Goal: Check status: Check status

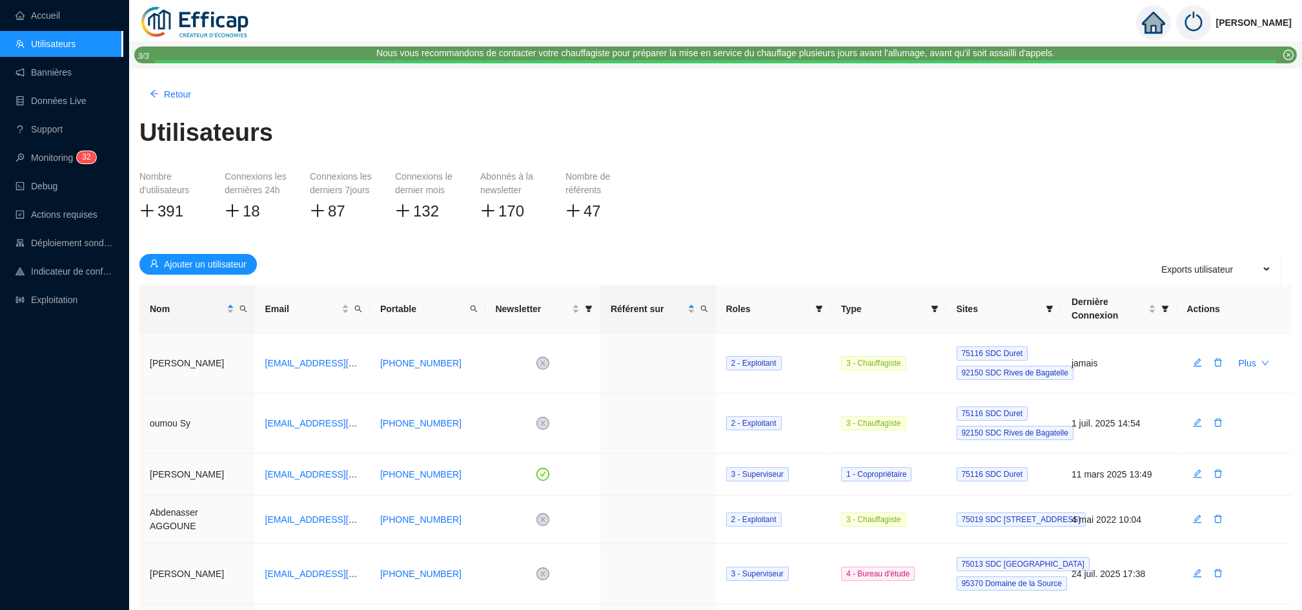
click at [1161, 24] on icon "home" at bounding box center [1153, 23] width 23 height 22
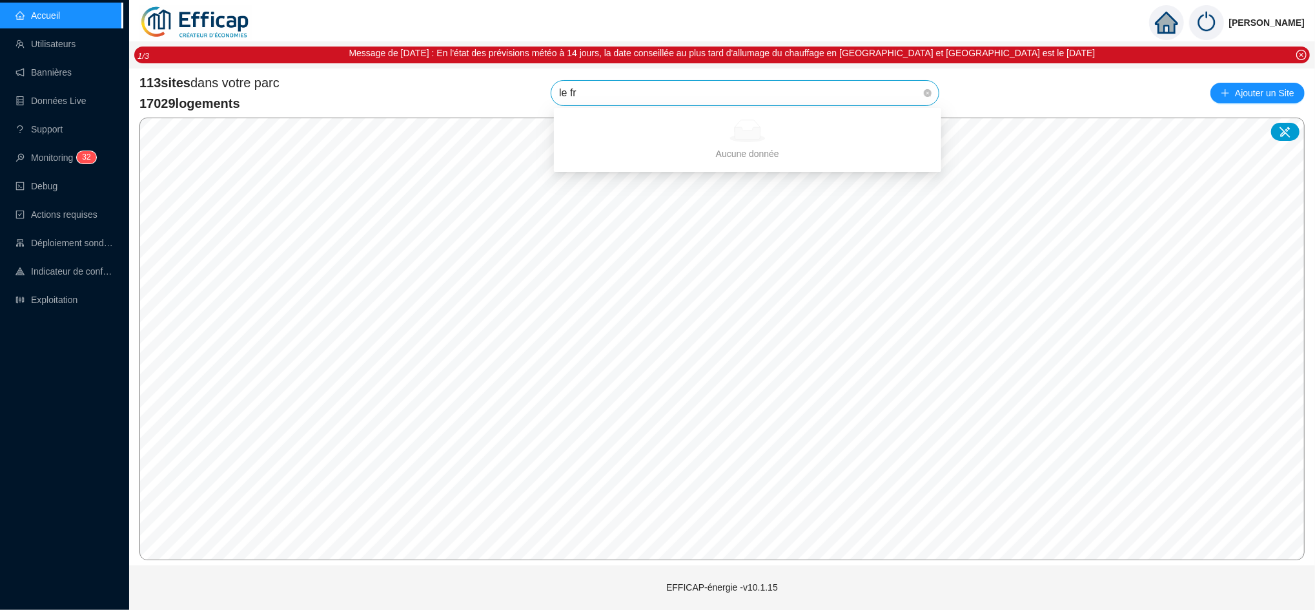
type input "le fra"
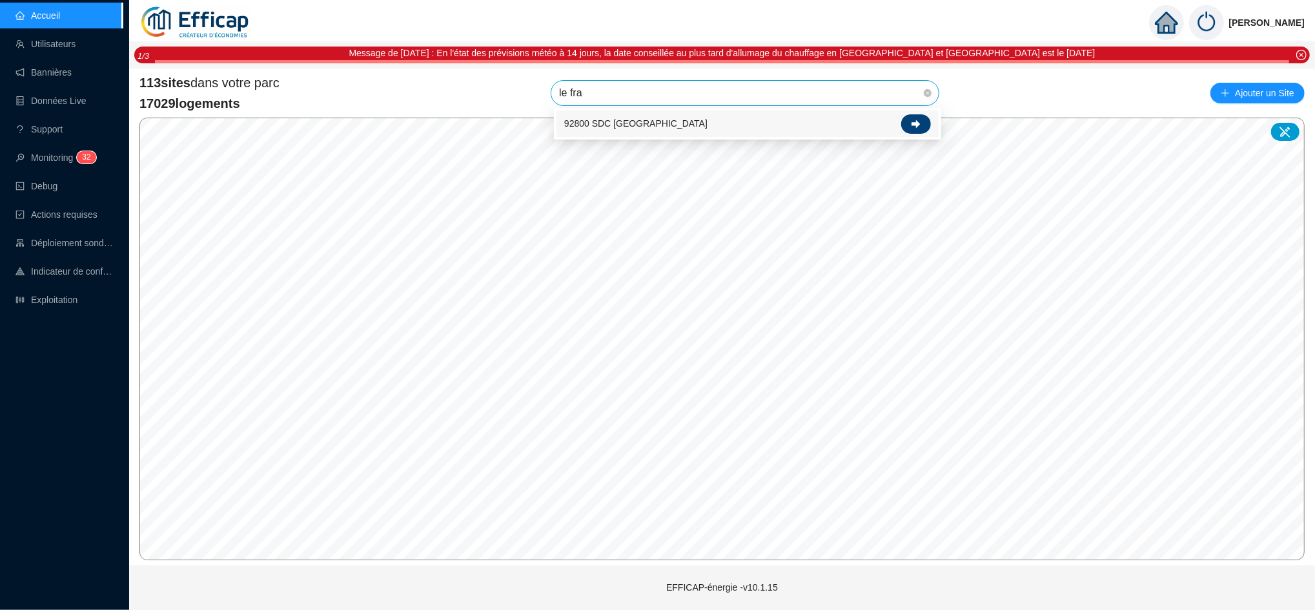
click at [914, 126] on icon at bounding box center [916, 123] width 9 height 9
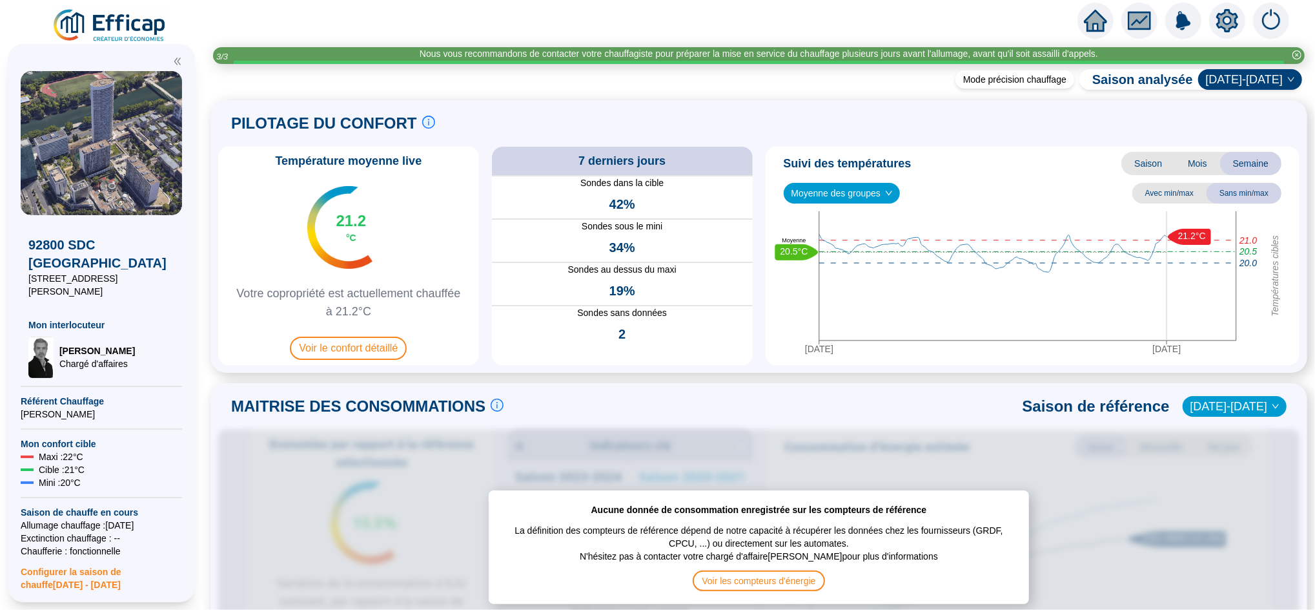
click at [1096, 19] on icon "home" at bounding box center [1095, 21] width 23 height 18
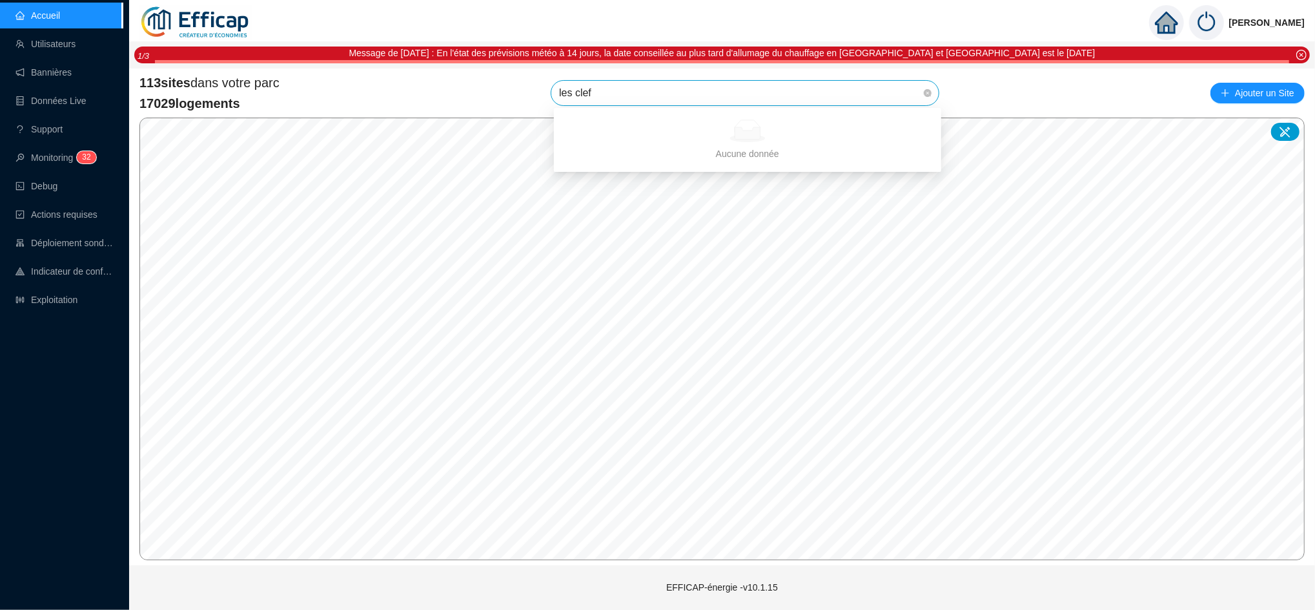
type input "les cle"
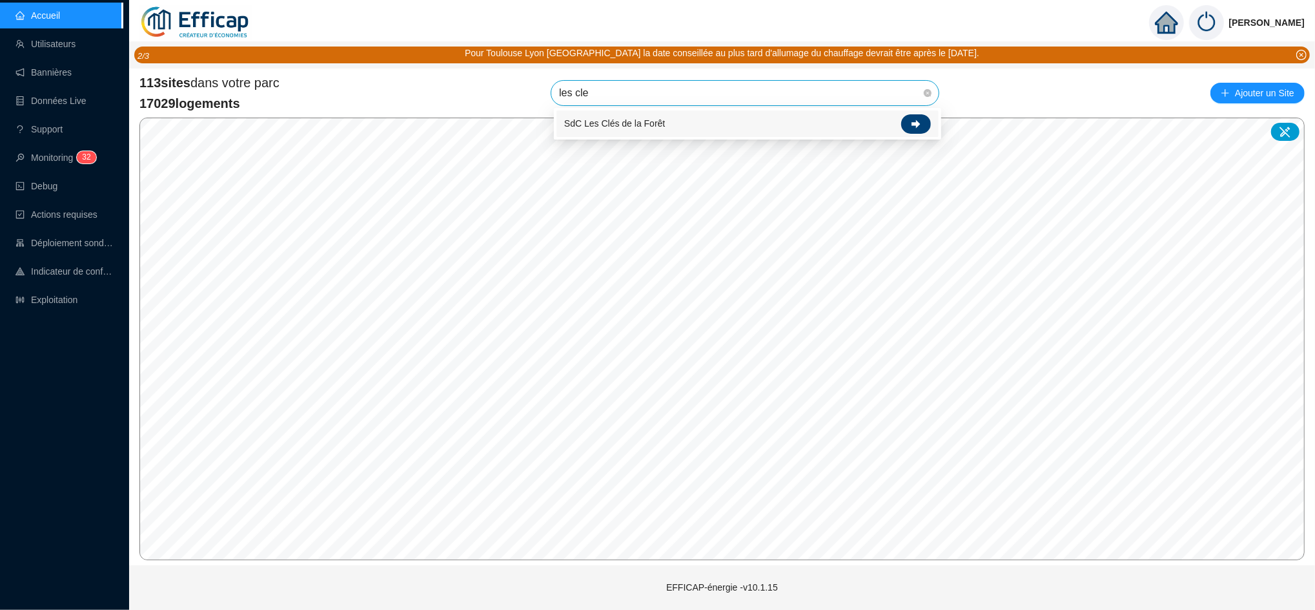
drag, startPoint x: 847, startPoint y: 119, endPoint x: 910, endPoint y: 125, distance: 62.9
click at [910, 125] on div "SdC Les Clés de la Forêt" at bounding box center [747, 123] width 367 height 19
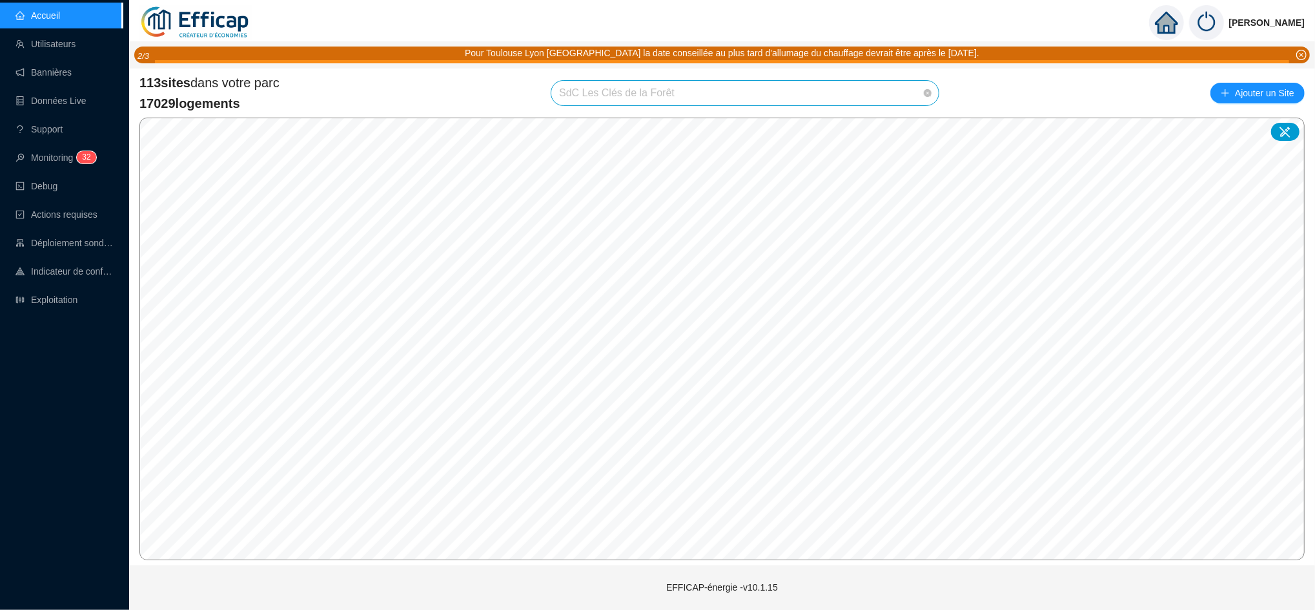
click at [872, 86] on span "SdC Les Clés de la Forêt" at bounding box center [745, 93] width 372 height 25
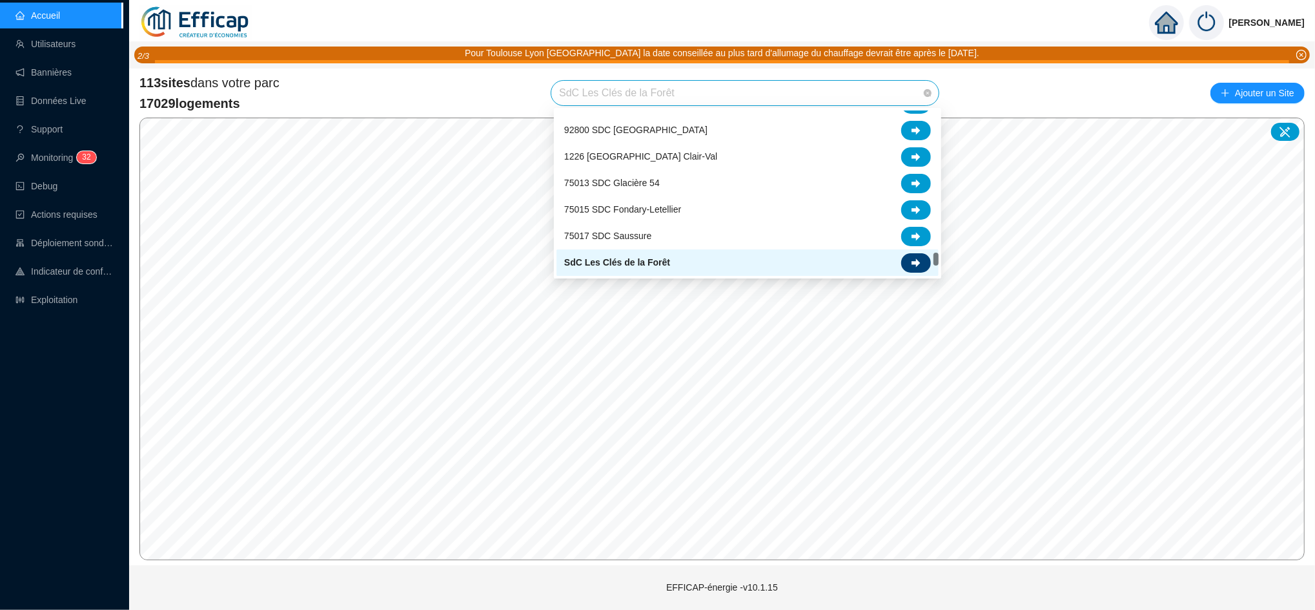
click at [920, 265] on icon at bounding box center [916, 262] width 9 height 9
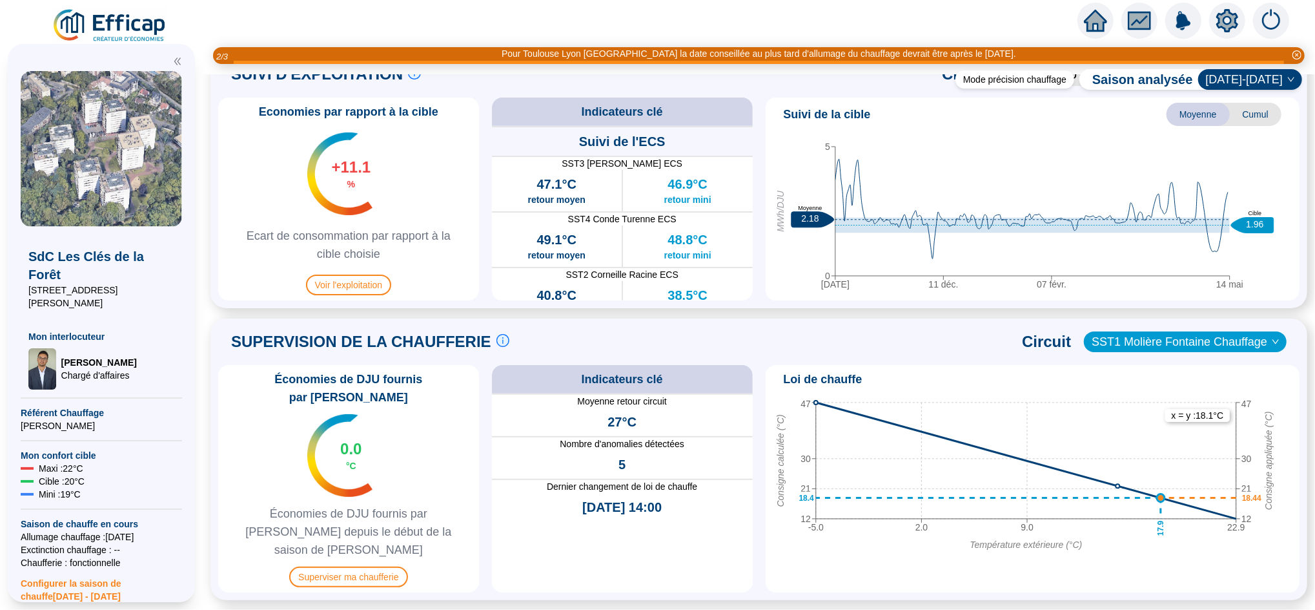
scroll to position [709, 0]
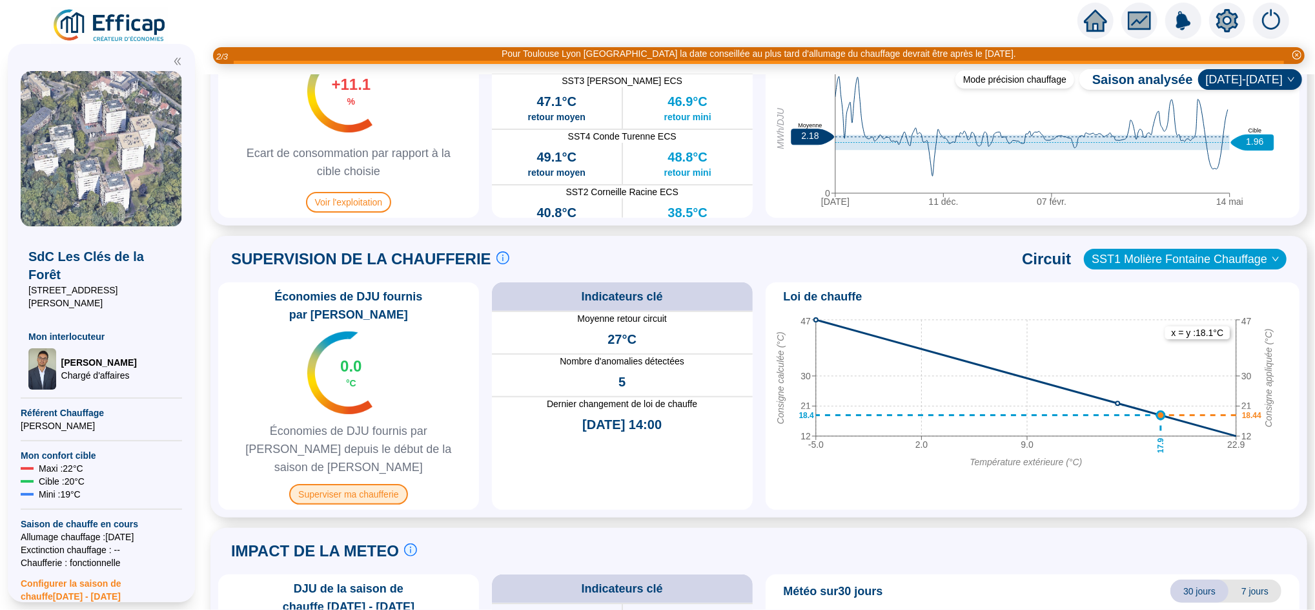
click at [366, 484] on span "Superviser ma chaufferie" at bounding box center [348, 494] width 118 height 21
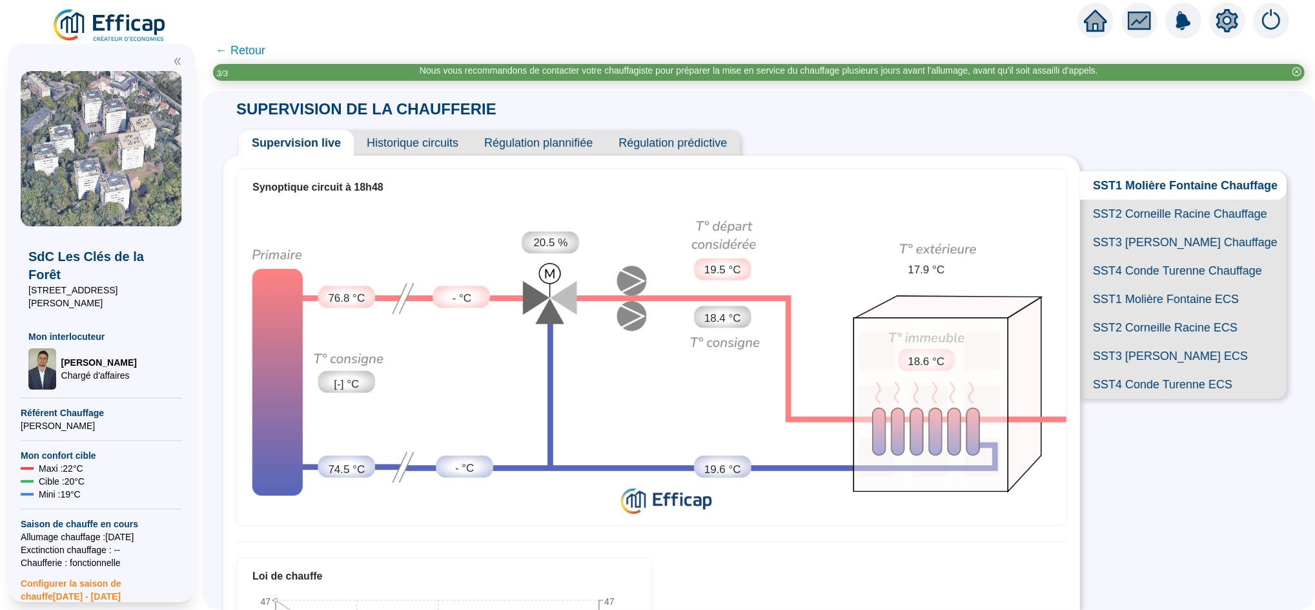
click at [1117, 223] on span "SST2 Corneille Racine Chauffage" at bounding box center [1183, 214] width 207 height 28
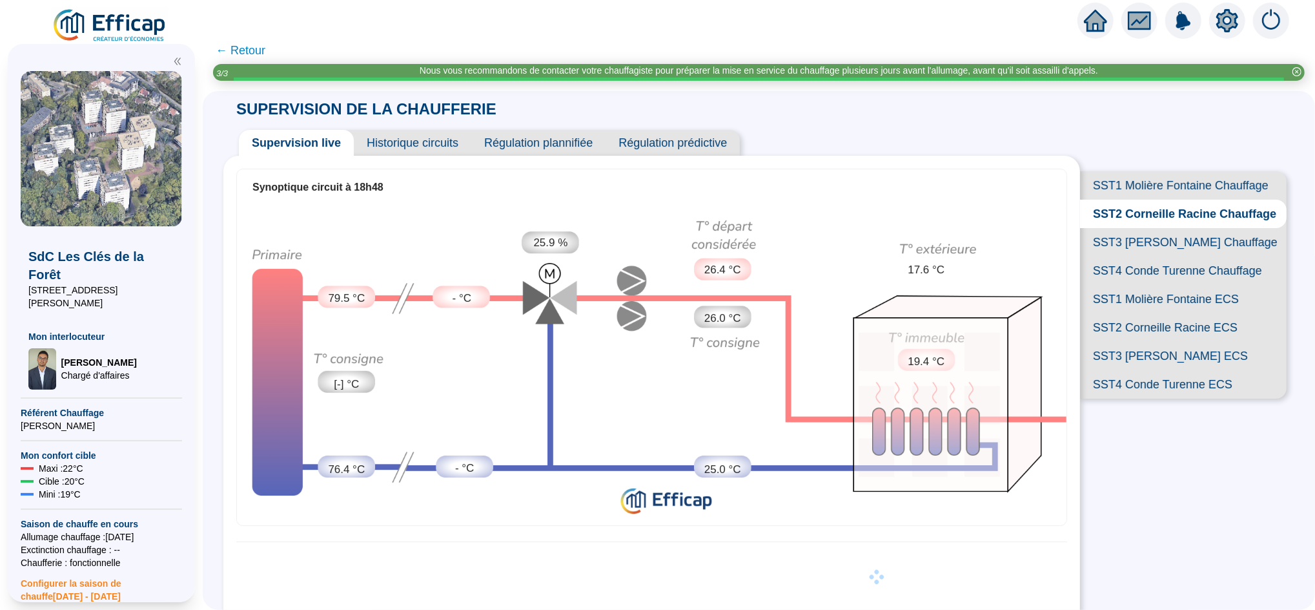
click at [1128, 256] on span "SST3 [PERSON_NAME] Chauffage" at bounding box center [1183, 242] width 207 height 28
click at [1132, 285] on span "SST4 Conde Turenne Chauffage" at bounding box center [1183, 270] width 207 height 28
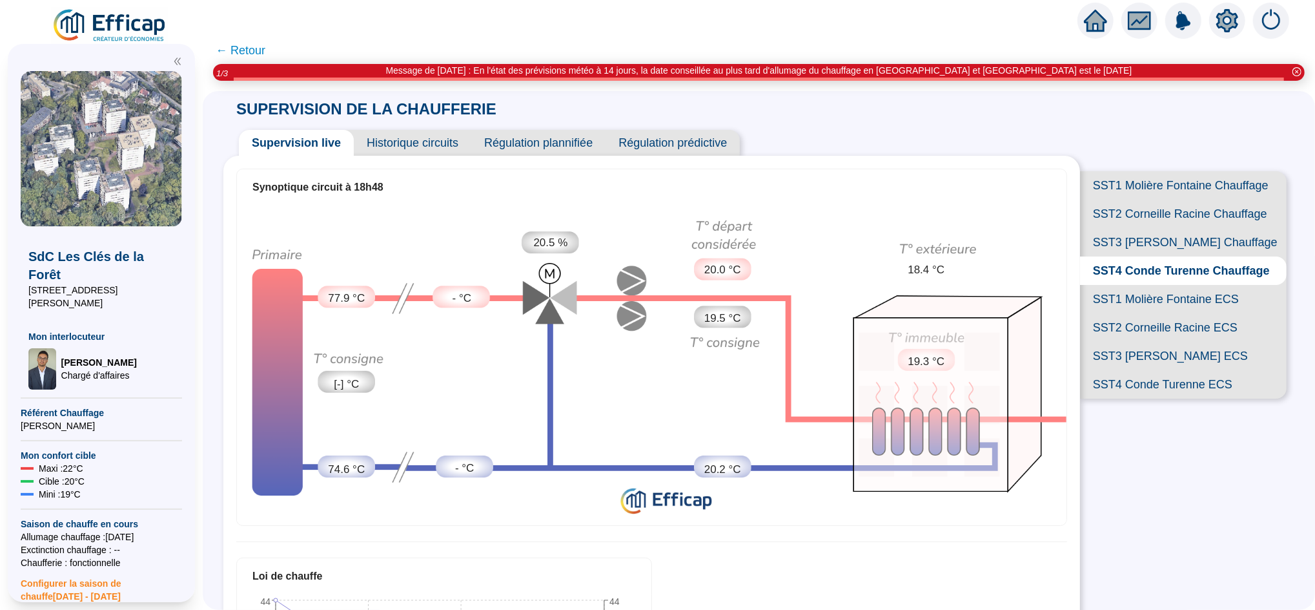
click at [1141, 256] on span "SST3 [PERSON_NAME] Chauffage" at bounding box center [1183, 242] width 207 height 28
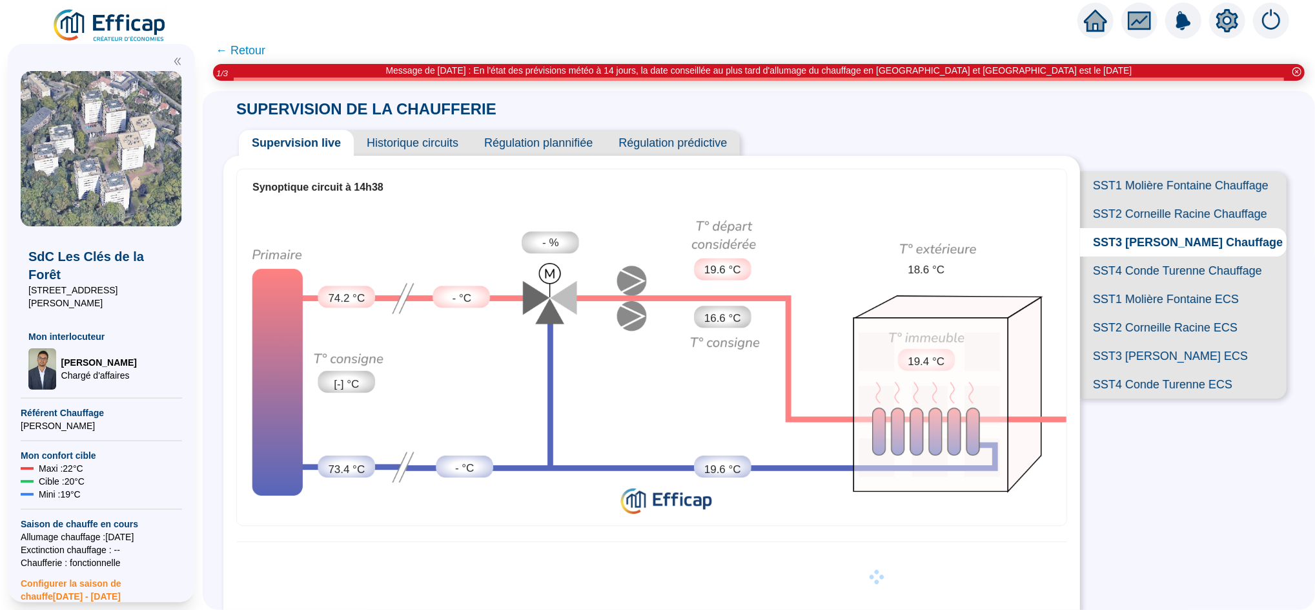
click at [1145, 228] on span "SST2 Corneille Racine Chauffage" at bounding box center [1183, 214] width 207 height 28
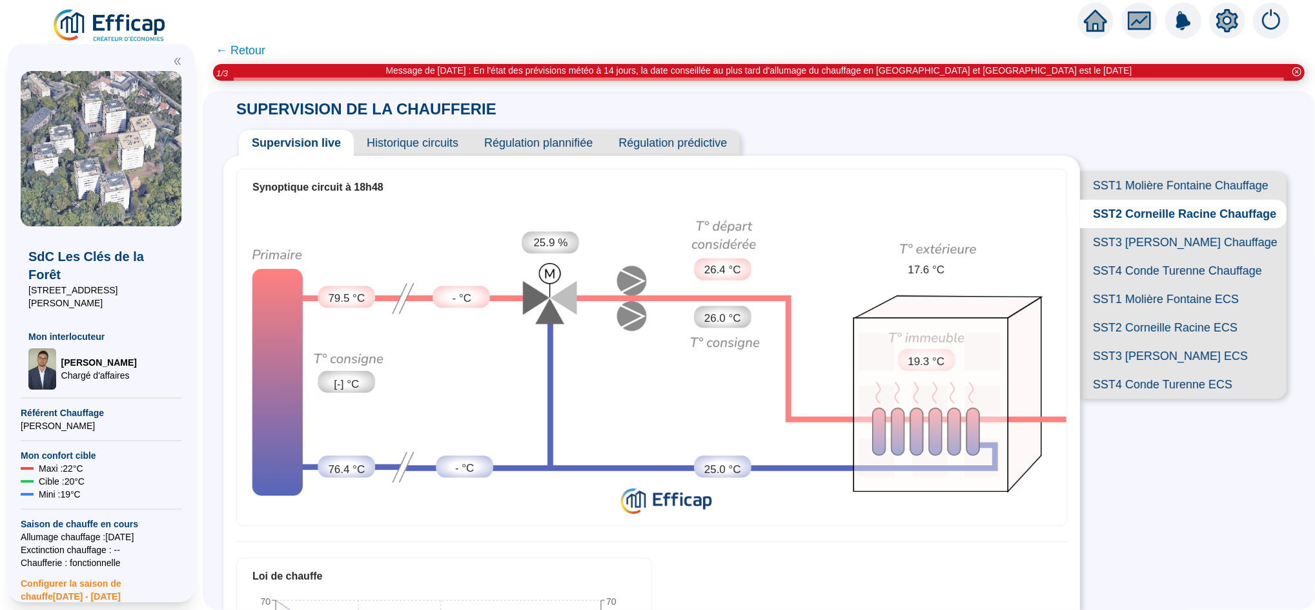
click at [1142, 181] on span "SST1 Molière Fontaine Chauffage" at bounding box center [1183, 185] width 207 height 28
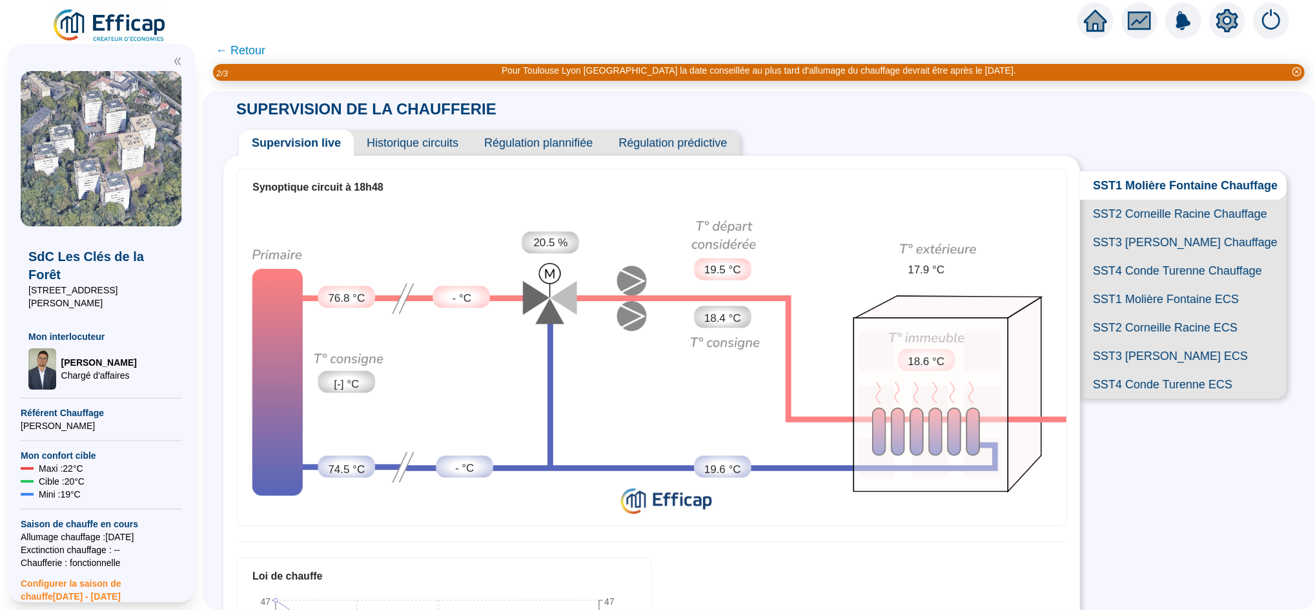
click at [260, 50] on span "← Retour" at bounding box center [241, 50] width 50 height 18
